Goal: Find specific page/section: Find specific page/section

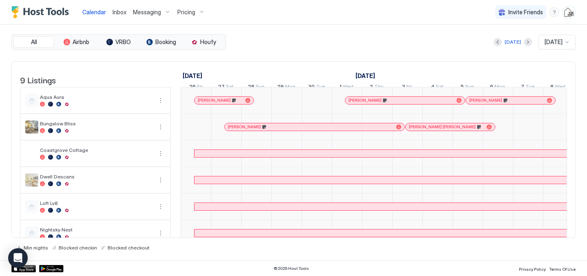
scroll to position [0, 453]
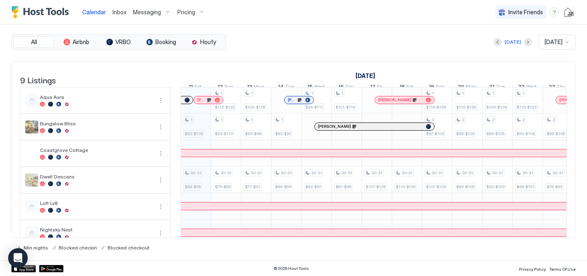
click at [119, 15] on link "Inbox" at bounding box center [120, 12] width 14 height 9
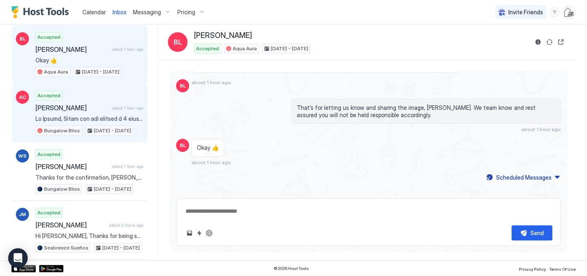
scroll to position [49, 0]
click at [113, 114] on div "Accepted [PERSON_NAME] about 1 hour ago Bungalow Bliss [DATE] - [DATE]" at bounding box center [89, 112] width 108 height 45
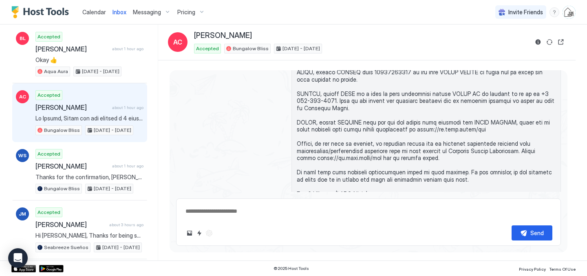
scroll to position [1267, 0]
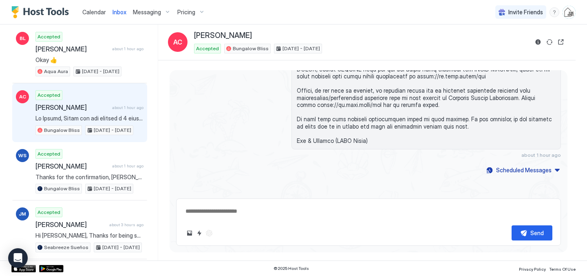
click at [93, 13] on span "Calendar" at bounding box center [94, 12] width 24 height 7
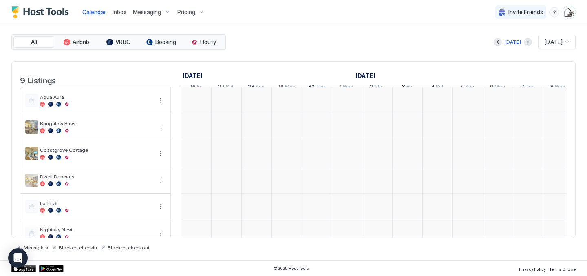
scroll to position [0, 453]
